Goal: Navigation & Orientation: Find specific page/section

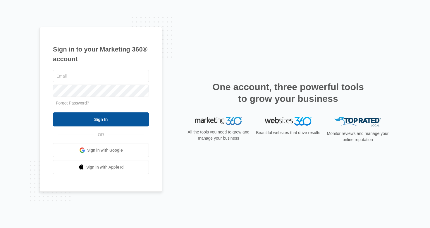
type input "[EMAIL_ADDRESS][DOMAIN_NAME]"
click at [98, 118] on input "Sign In" at bounding box center [101, 119] width 96 height 14
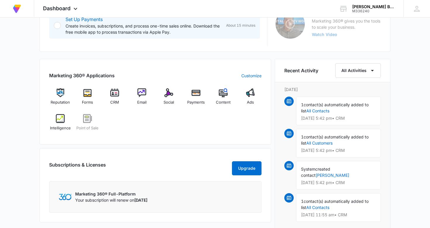
scroll to position [199, 0]
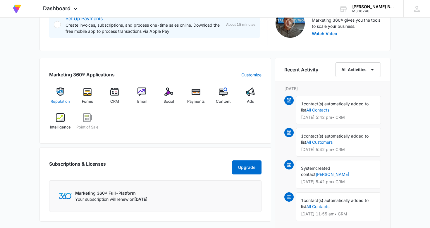
click at [61, 92] on img at bounding box center [60, 91] width 9 height 9
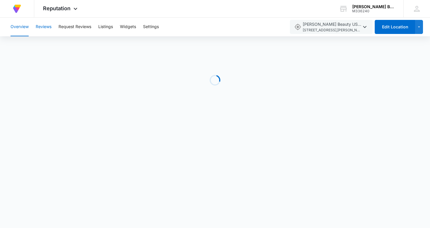
click at [44, 26] on button "Reviews" at bounding box center [44, 27] width 16 height 19
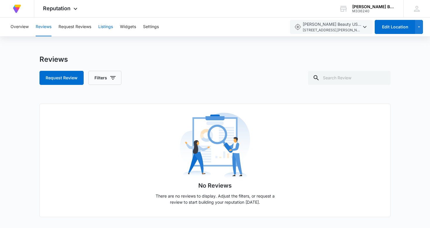
click at [107, 27] on button "Listings" at bounding box center [105, 27] width 15 height 19
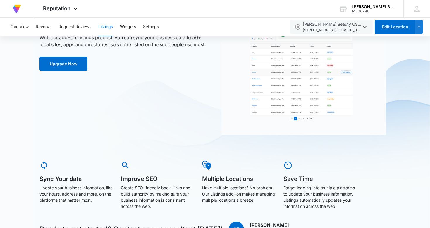
scroll to position [64, 0]
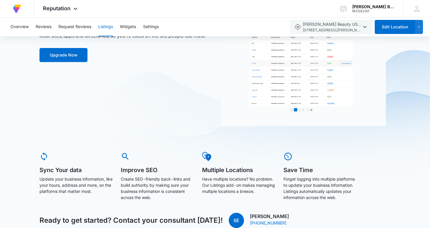
click at [125, 154] on img at bounding box center [125, 156] width 9 height 9
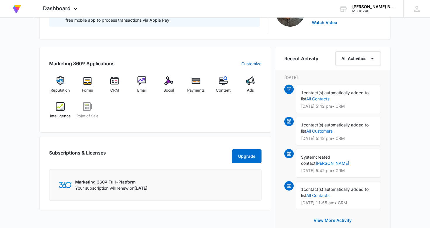
scroll to position [210, 0]
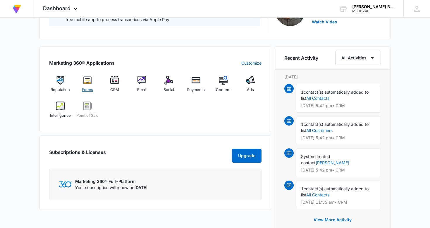
click at [87, 79] on img at bounding box center [87, 80] width 9 height 9
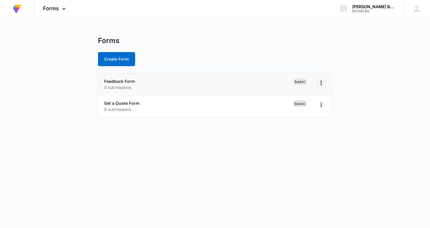
click at [321, 82] on icon "Overflow Menu" at bounding box center [321, 82] width 1 height 5
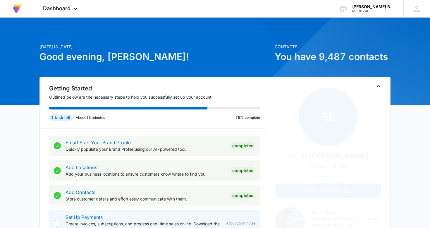
click at [95, 95] on p "Outlined below are the necessary steps to help you successfully set up your acc…" at bounding box center [158, 97] width 218 height 6
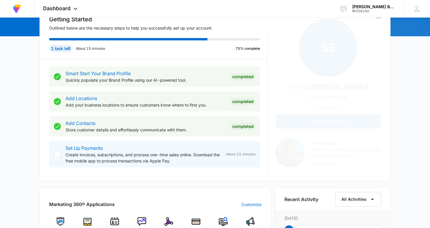
scroll to position [69, 0]
click at [322, 164] on button "Watch Video" at bounding box center [324, 163] width 25 height 4
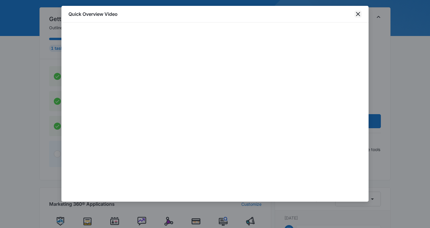
click at [359, 11] on icon "close" at bounding box center [358, 14] width 7 height 7
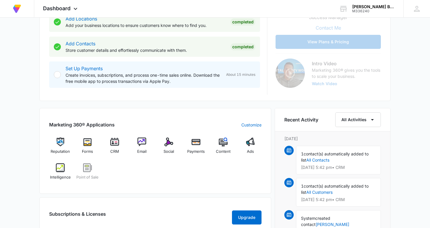
scroll to position [149, 0]
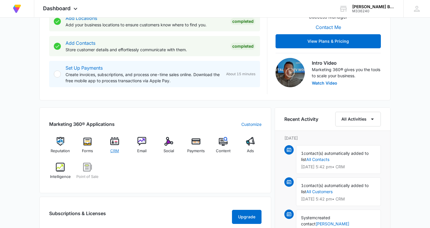
click at [115, 143] on img at bounding box center [114, 141] width 9 height 9
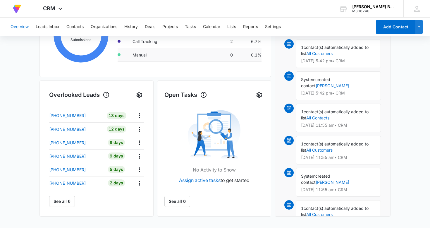
scroll to position [141, 0]
click at [141, 114] on icon "Actions" at bounding box center [139, 115] width 7 height 7
click at [65, 199] on button "See all 6" at bounding box center [62, 200] width 26 height 11
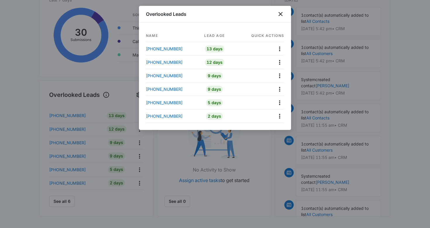
scroll to position [140, 0]
click at [283, 13] on icon "close" at bounding box center [280, 14] width 7 height 7
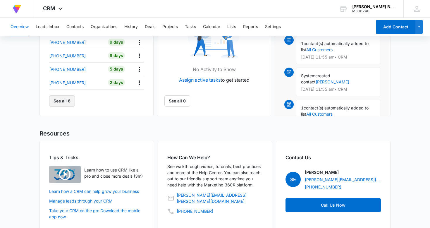
scroll to position [249, 0]
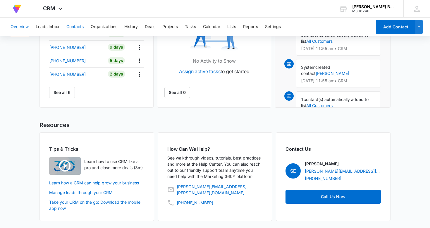
click at [78, 26] on button "Contacts" at bounding box center [74, 27] width 17 height 19
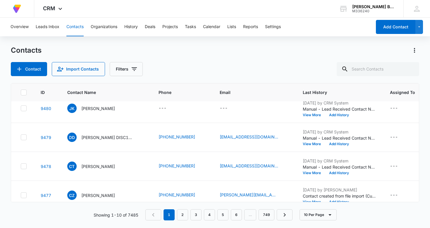
scroll to position [189, 0]
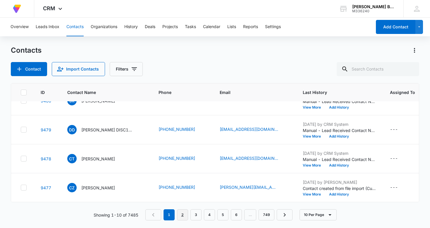
click at [183, 215] on link "2" at bounding box center [182, 214] width 11 height 11
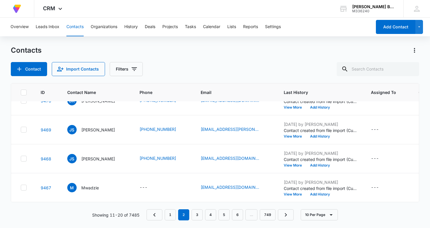
scroll to position [0, 0]
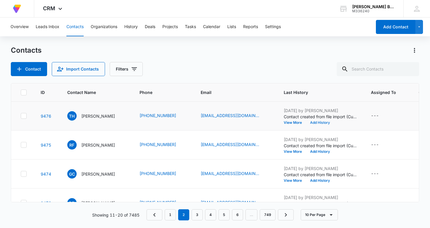
click at [319, 122] on button "Add History" at bounding box center [320, 123] width 28 height 4
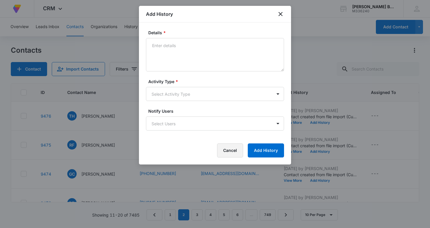
click at [233, 150] on button "Cancel" at bounding box center [230, 150] width 26 height 14
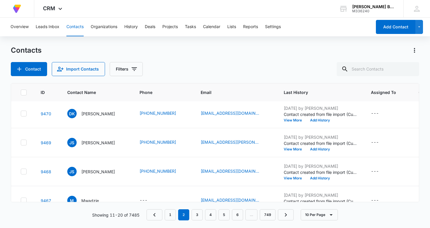
scroll to position [189, 0]
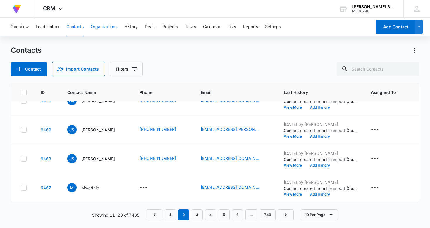
click at [107, 27] on button "Organizations" at bounding box center [104, 27] width 27 height 19
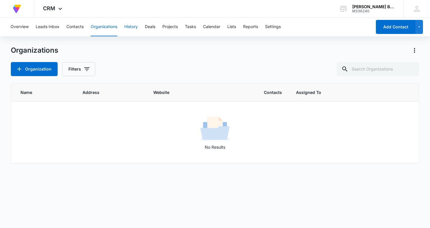
click at [131, 25] on button "History" at bounding box center [130, 27] width 13 height 19
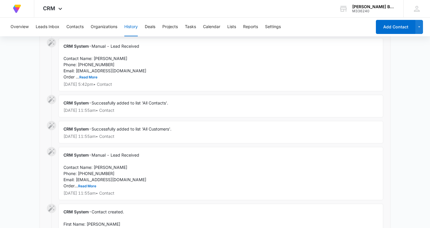
scroll to position [132, 0]
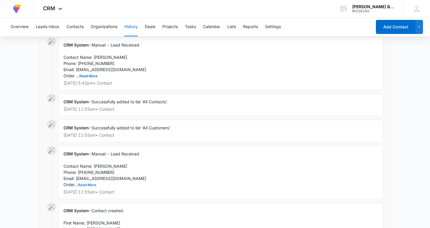
click at [86, 183] on button "Read More" at bounding box center [87, 185] width 18 height 4
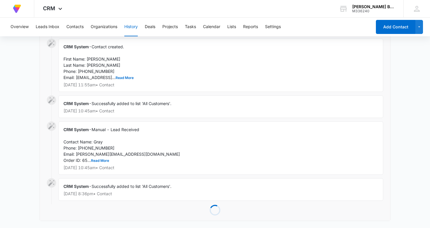
scroll to position [412, 0]
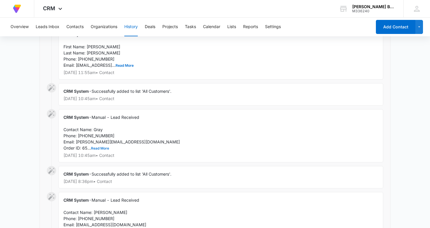
click at [100, 150] on button "Read More" at bounding box center [100, 149] width 18 height 4
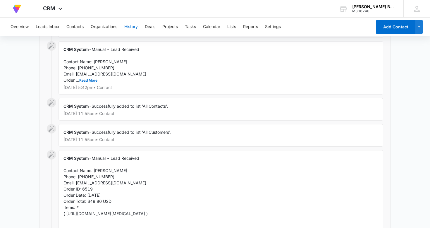
scroll to position [0, 0]
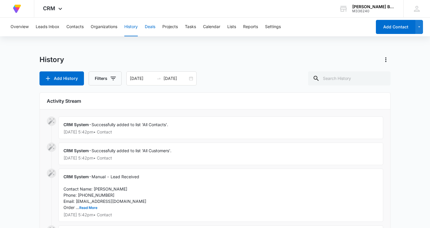
click at [151, 26] on button "Deals" at bounding box center [150, 27] width 11 height 19
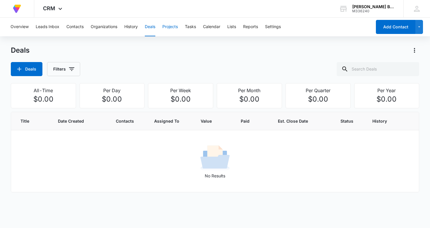
click at [172, 26] on button "Projects" at bounding box center [170, 27] width 16 height 19
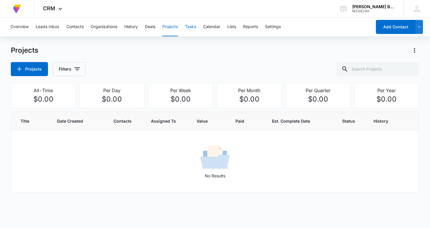
click at [193, 26] on button "Tasks" at bounding box center [190, 27] width 11 height 19
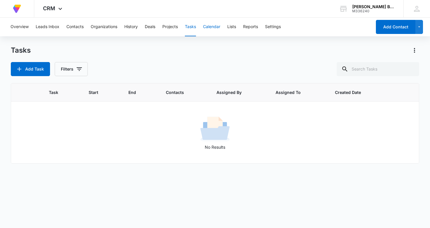
click at [213, 26] on button "Calendar" at bounding box center [211, 27] width 17 height 19
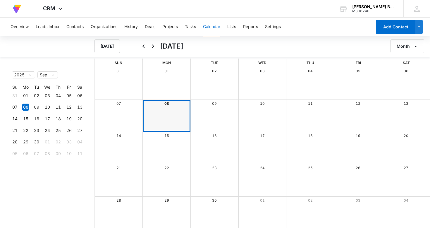
scroll to position [1, 0]
click at [234, 27] on button "Lists" at bounding box center [231, 27] width 9 height 19
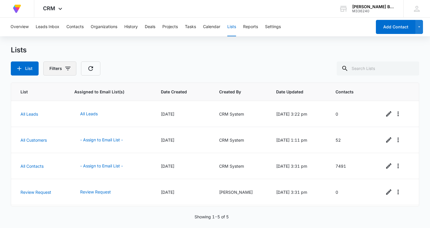
click at [56, 69] on button "Filters" at bounding box center [59, 68] width 33 height 14
click at [253, 27] on button "Reports" at bounding box center [250, 27] width 15 height 19
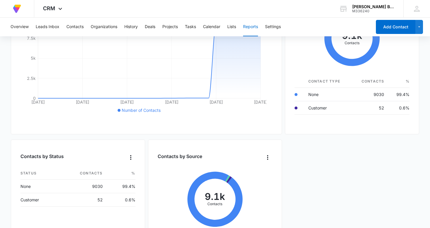
scroll to position [111, 0]
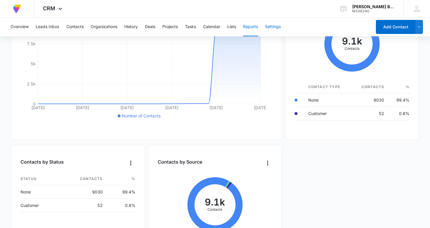
click at [276, 26] on button "Settings" at bounding box center [273, 27] width 16 height 19
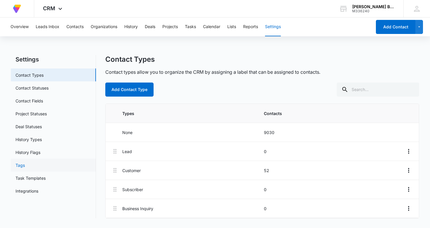
click at [21, 166] on link "Tags" at bounding box center [20, 165] width 9 height 6
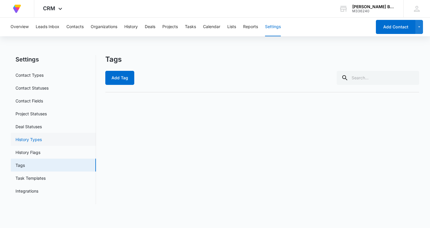
click at [32, 138] on link "History Types" at bounding box center [29, 139] width 26 height 6
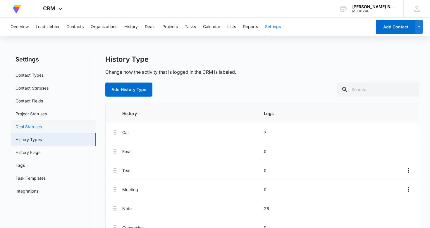
click at [33, 125] on link "Deal Statuses" at bounding box center [29, 126] width 26 height 6
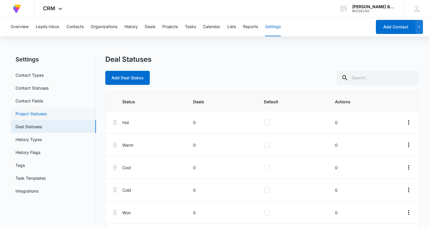
click at [36, 113] on link "Project Statuses" at bounding box center [31, 114] width 31 height 6
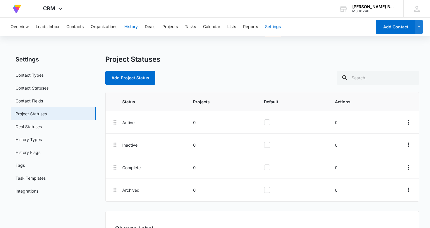
click at [133, 26] on button "History" at bounding box center [130, 27] width 13 height 19
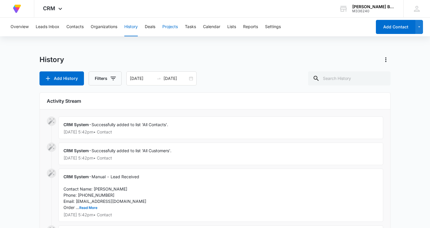
click at [173, 26] on button "Projects" at bounding box center [170, 27] width 16 height 19
click at [360, 6] on div "Christi Harris Beauty USA LP" at bounding box center [373, 6] width 43 height 5
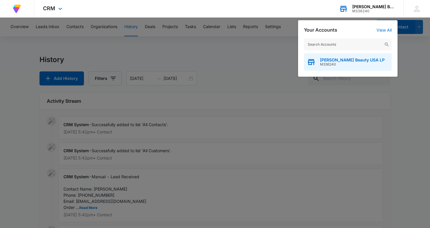
click at [350, 64] on span "M336240" at bounding box center [352, 64] width 65 height 4
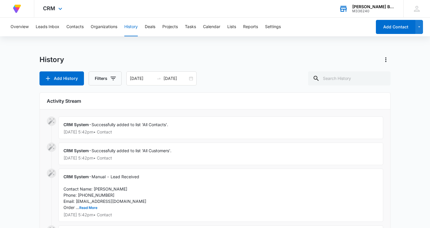
scroll to position [0, 0]
click at [359, 9] on div "M336240" at bounding box center [373, 11] width 43 height 4
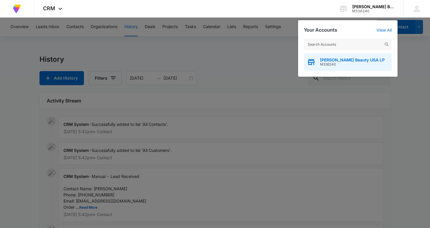
click at [343, 63] on span "M336240" at bounding box center [352, 64] width 65 height 4
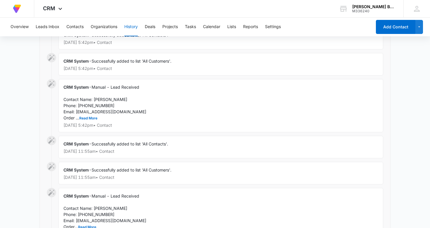
scroll to position [0, 0]
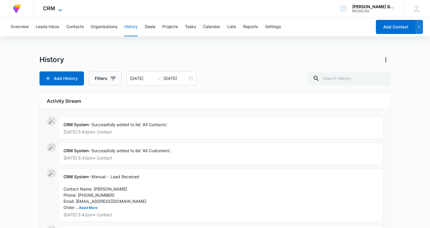
click at [51, 6] on span "CRM" at bounding box center [49, 8] width 12 height 6
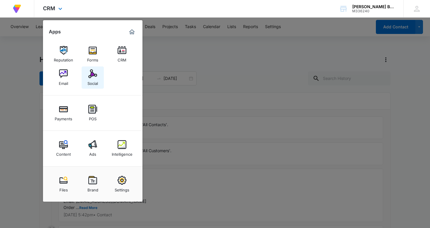
click at [93, 73] on img at bounding box center [92, 73] width 9 height 9
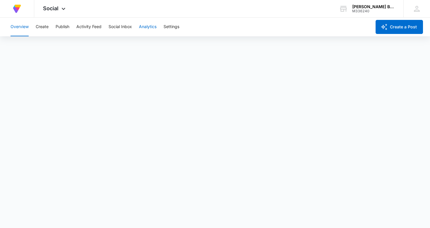
click at [148, 26] on button "Analytics" at bounding box center [148, 27] width 18 height 19
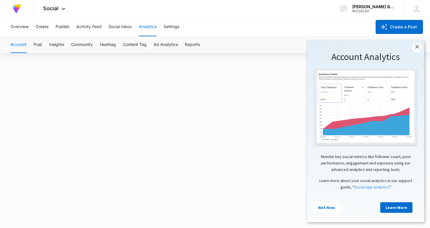
scroll to position [4, 0]
click at [362, 93] on img at bounding box center [365, 108] width 105 height 80
click at [110, 44] on button "Hashtag" at bounding box center [108, 45] width 16 height 16
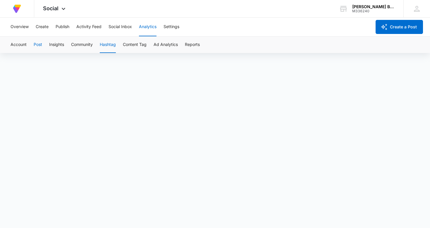
click at [38, 43] on button "Post" at bounding box center [38, 45] width 8 height 16
click at [89, 26] on button "Activity Feed" at bounding box center [88, 27] width 25 height 19
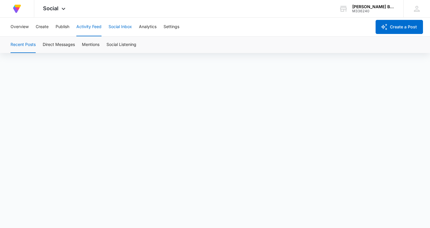
click at [123, 28] on button "Social Inbox" at bounding box center [120, 27] width 23 height 19
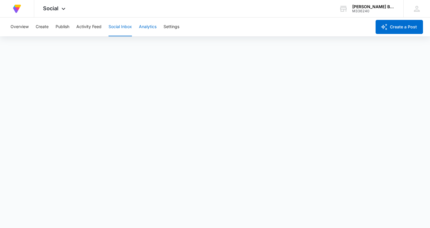
scroll to position [1, 0]
click at [148, 27] on button "Analytics" at bounding box center [148, 27] width 18 height 19
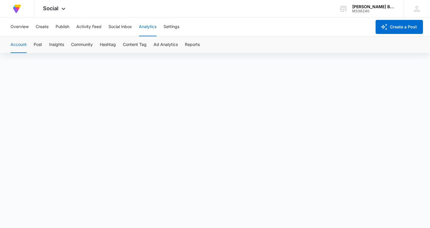
click at [148, 27] on button "Analytics" at bounding box center [148, 27] width 18 height 19
click at [172, 27] on button "Settings" at bounding box center [172, 27] width 16 height 19
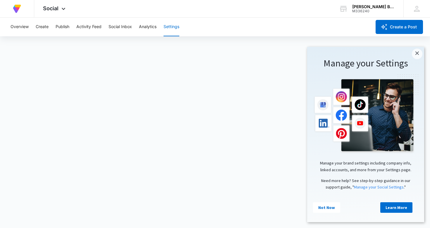
scroll to position [1, 0]
click at [20, 26] on button "Overview" at bounding box center [20, 27] width 18 height 19
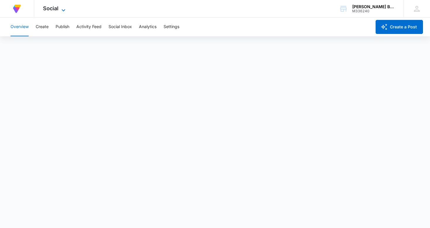
click at [65, 9] on icon at bounding box center [64, 10] width 4 height 2
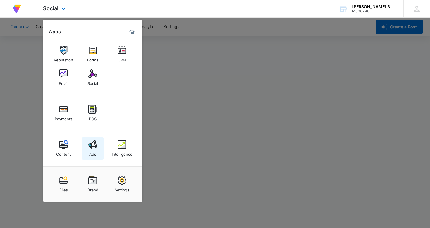
click at [94, 144] on img at bounding box center [92, 144] width 9 height 9
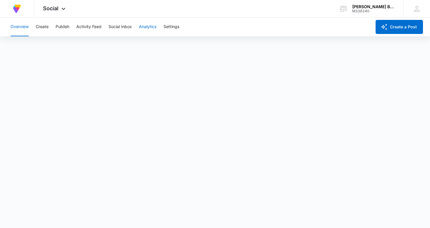
click at [148, 27] on button "Analytics" at bounding box center [148, 27] width 18 height 19
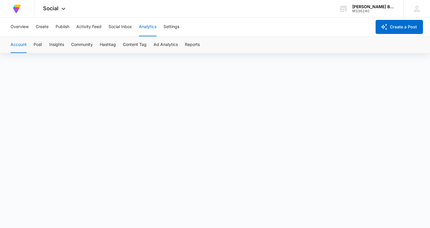
scroll to position [4, 0]
